Goal: Information Seeking & Learning: Learn about a topic

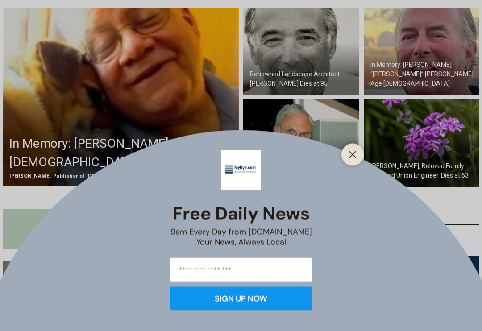
scroll to position [287, 0]
click at [358, 161] on button "Close" at bounding box center [352, 155] width 12 height 12
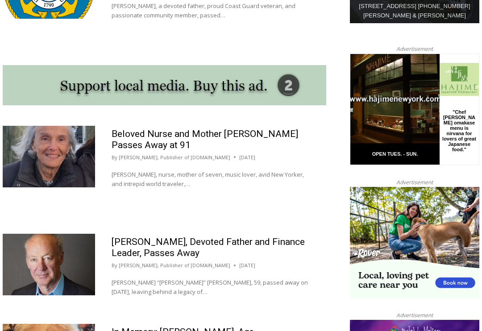
scroll to position [799, 0]
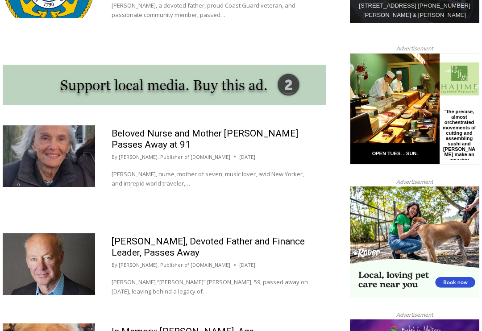
click at [133, 129] on link "Beloved Nurse and Mother Edith Wald Passes Away at 91" at bounding box center [205, 140] width 187 height 22
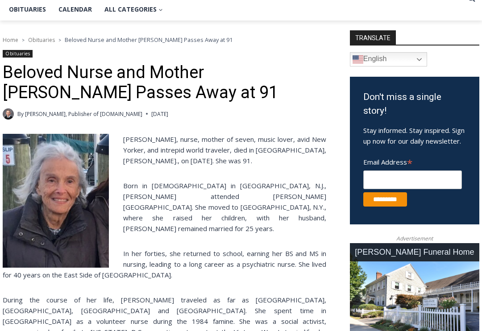
scroll to position [210, 0]
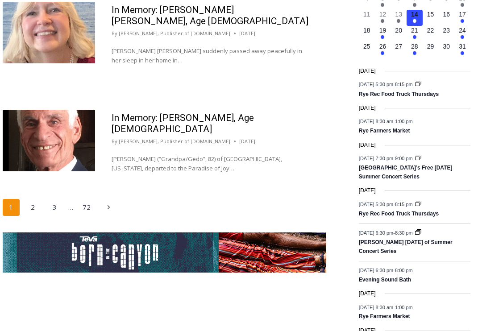
scroll to position [1479, 0]
click at [134, 154] on p "Dr. Fahim Bakhoum (“Grandpa/Gedo”, 82) of Rye, New York, departed to the Paradi…" at bounding box center [211, 163] width 198 height 19
click at [138, 112] on link "In Memory: [PERSON_NAME], Age [DEMOGRAPHIC_DATA]" at bounding box center [183, 123] width 142 height 22
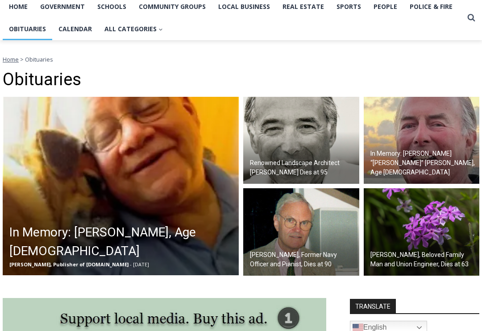
scroll to position [216, 0]
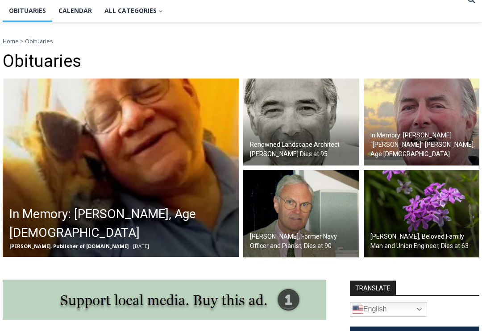
click at [393, 106] on img at bounding box center [422, 122] width 116 height 87
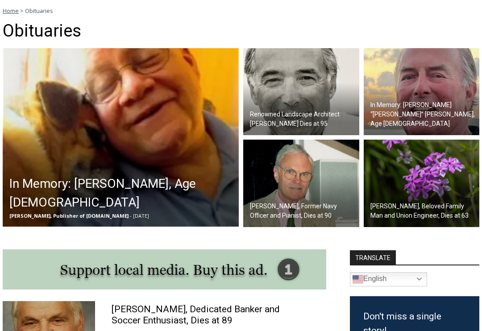
scroll to position [255, 0]
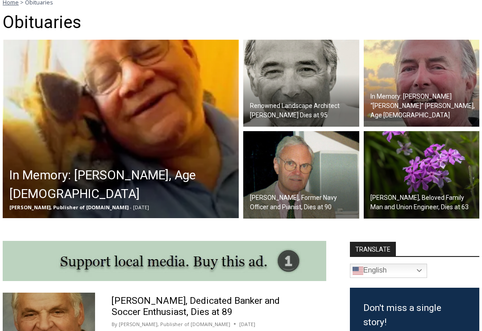
click at [400, 158] on img at bounding box center [422, 175] width 116 height 87
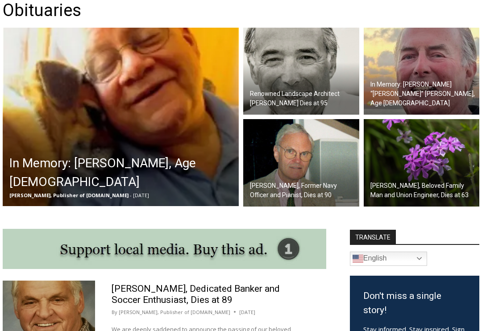
click at [332, 139] on img at bounding box center [301, 162] width 116 height 87
click at [37, 96] on img at bounding box center [121, 117] width 236 height 179
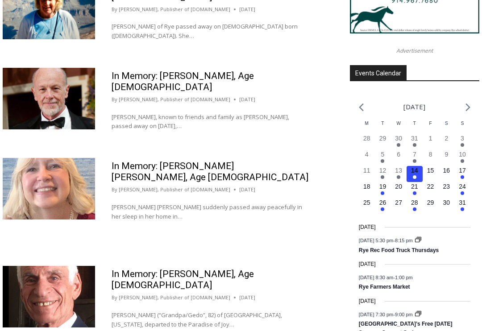
scroll to position [1326, 0]
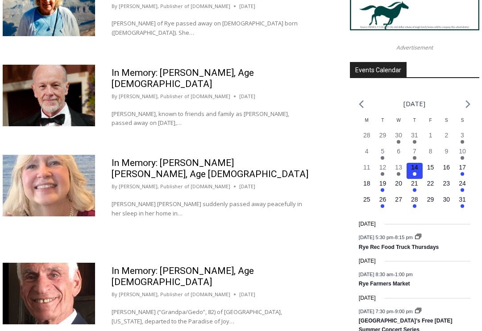
click at [293, 158] on link "In Memory: Meredith Anne McConnell Elmore, Age 82" at bounding box center [210, 169] width 197 height 22
click at [269, 158] on link "In Memory: Meredith Anne McConnell Elmore, Age 82" at bounding box center [210, 169] width 197 height 22
click at [135, 200] on p "Meredith Anne McConnell Elmore suddenly passed away peacefully in her sleep in …" at bounding box center [211, 209] width 198 height 19
click at [46, 155] on img at bounding box center [49, 186] width 92 height 62
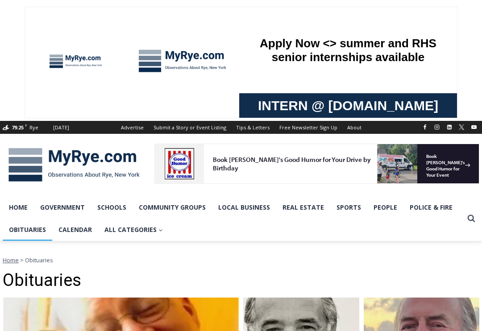
scroll to position [4, 0]
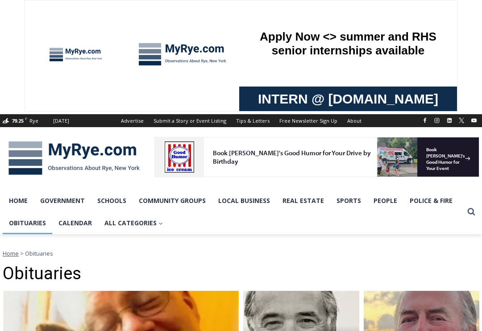
click at [429, 194] on link "Police & Fire" at bounding box center [430, 201] width 55 height 22
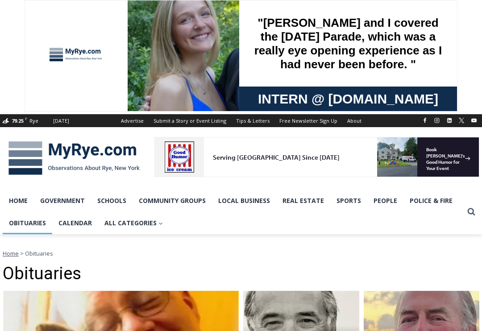
scroll to position [17, 0]
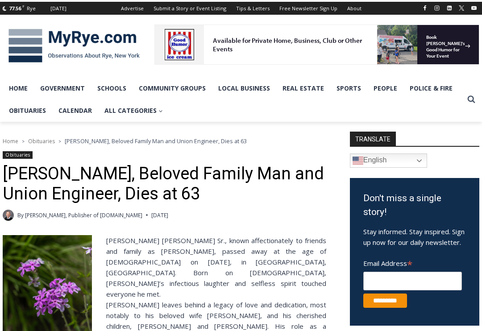
scroll to position [98, 0]
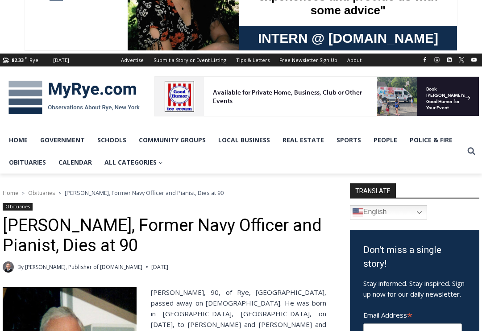
scroll to position [61, 0]
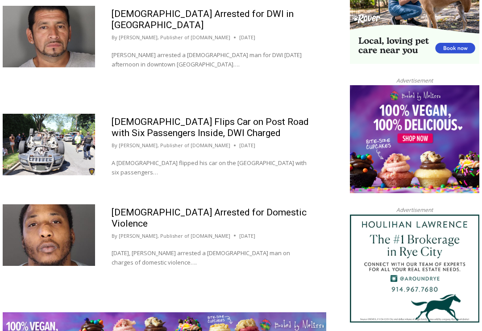
scroll to position [887, 0]
